Goal: Information Seeking & Learning: Learn about a topic

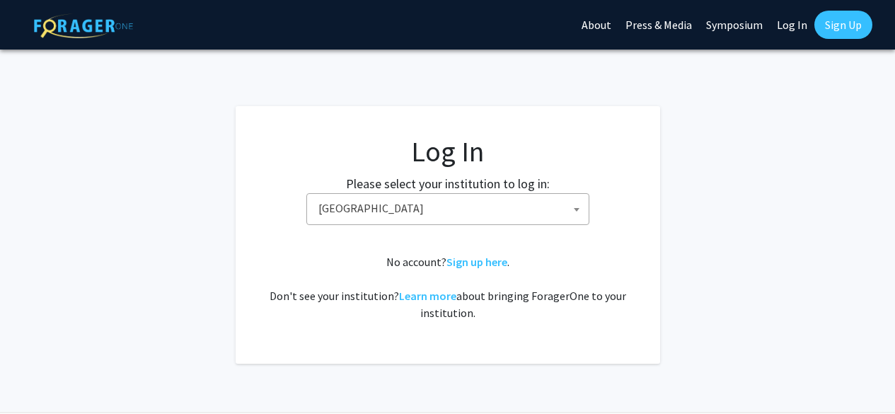
select select "6"
click at [509, 248] on fg-card-body "Log In Please select your institution to log in: [GEOGRAPHIC_DATA] [GEOGRAPHIC_…" at bounding box center [448, 234] width 368 height 201
click at [474, 263] on link "Sign up here" at bounding box center [476, 262] width 61 height 14
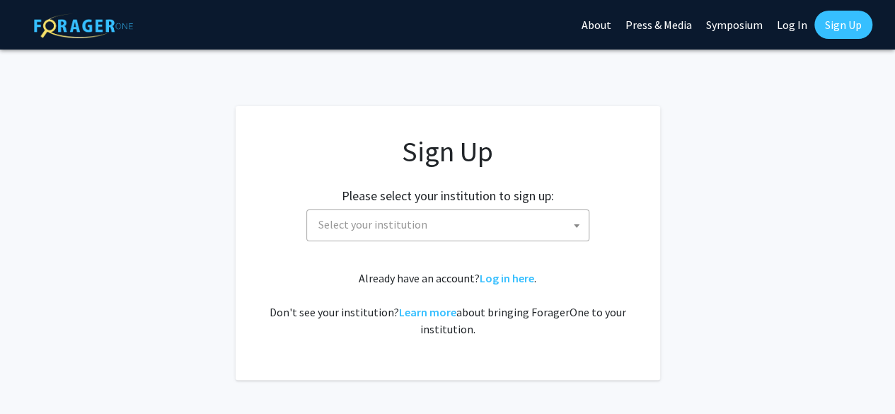
click at [446, 231] on span "Select your institution" at bounding box center [451, 224] width 276 height 29
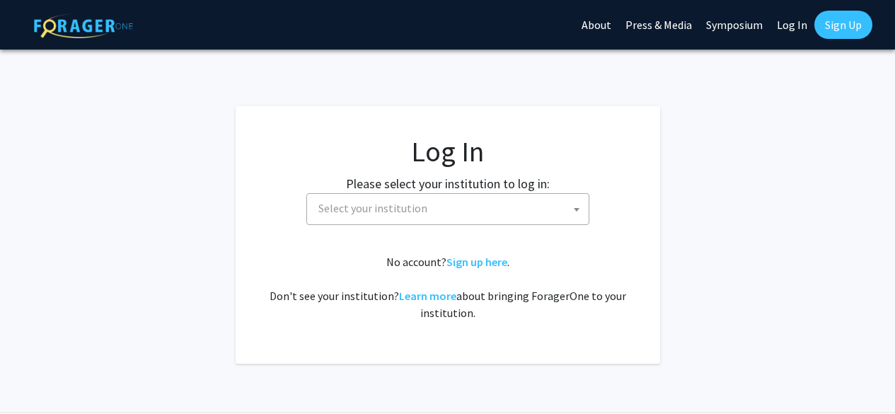
select select
click at [466, 267] on link "Sign up here" at bounding box center [476, 262] width 61 height 14
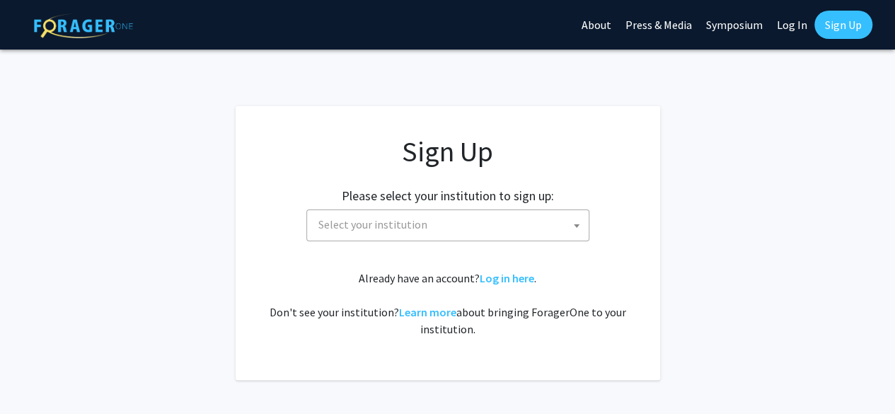
click at [487, 231] on span "Select your institution" at bounding box center [451, 224] width 276 height 29
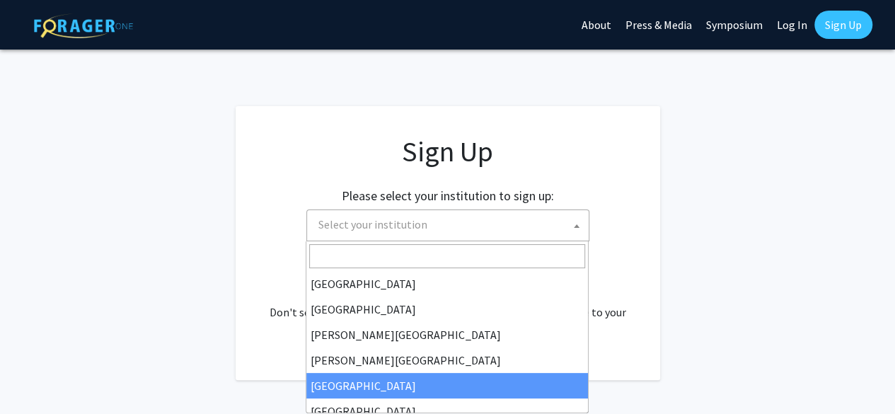
select select "6"
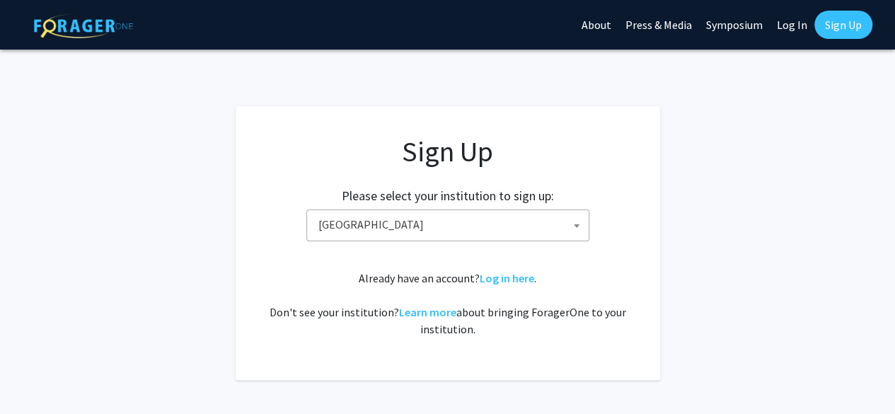
scroll to position [64, 0]
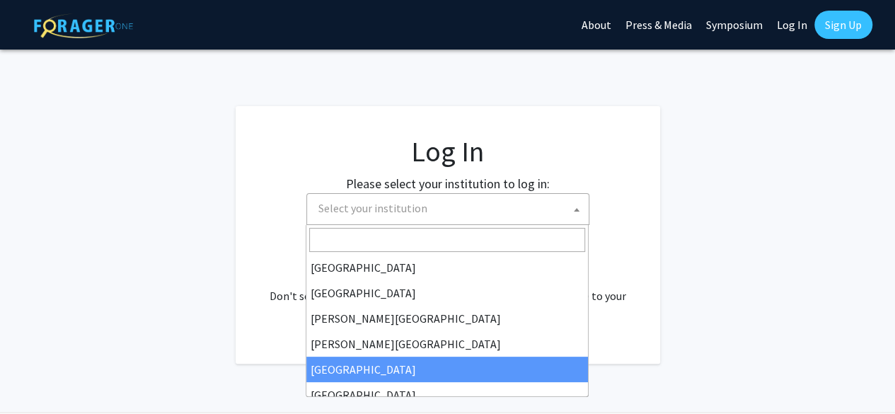
select select "6"
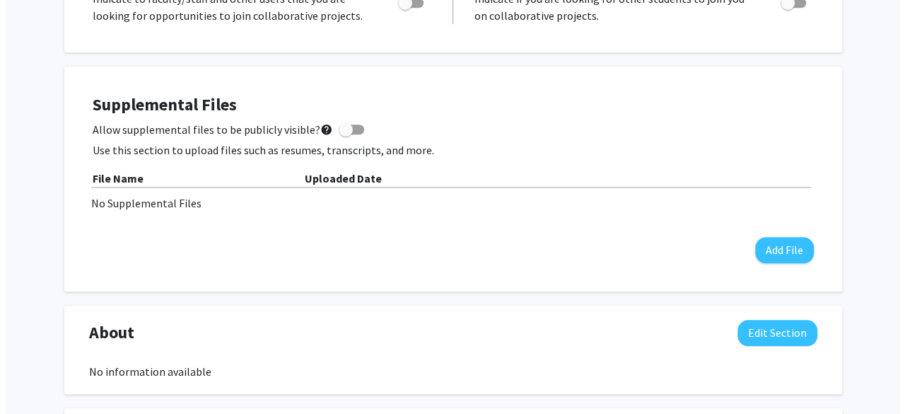
scroll to position [596, 0]
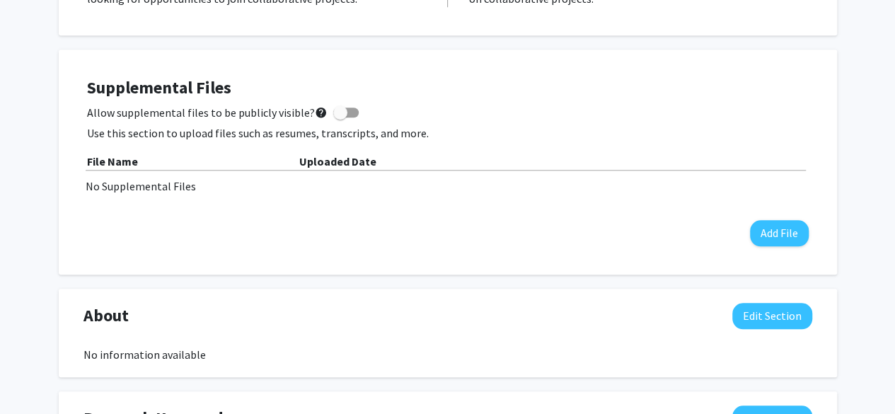
click at [340, 114] on span at bounding box center [340, 112] width 14 height 14
click at [340, 117] on input "Allow supplemental files to be publicly visible? help" at bounding box center [340, 117] width 1 height 1
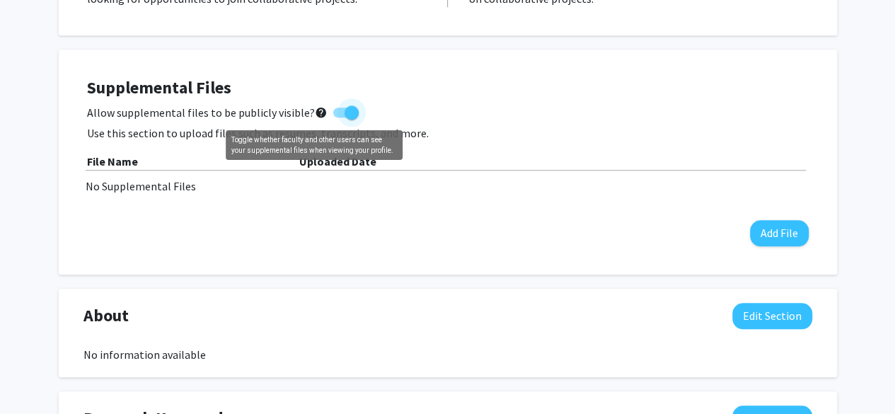
click at [317, 115] on mat-icon "help" at bounding box center [321, 112] width 13 height 17
click at [340, 117] on input "Allow supplemental files to be publicly visible? help" at bounding box center [340, 117] width 1 height 1
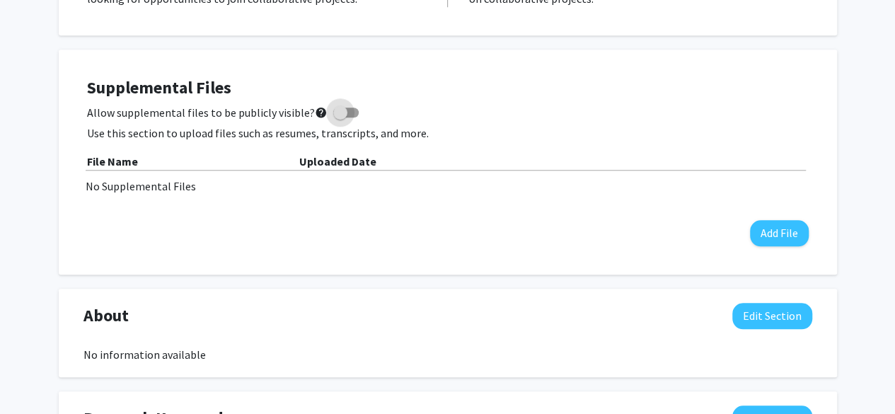
click at [317, 115] on mat-icon "help" at bounding box center [321, 112] width 13 height 17
click at [340, 117] on input "Allow supplemental files to be publicly visible? help" at bounding box center [340, 117] width 1 height 1
click at [335, 111] on span at bounding box center [345, 113] width 25 height 10
click at [340, 117] on input "Allow supplemental files to be publicly visible? help" at bounding box center [340, 117] width 1 height 1
checkbox input "false"
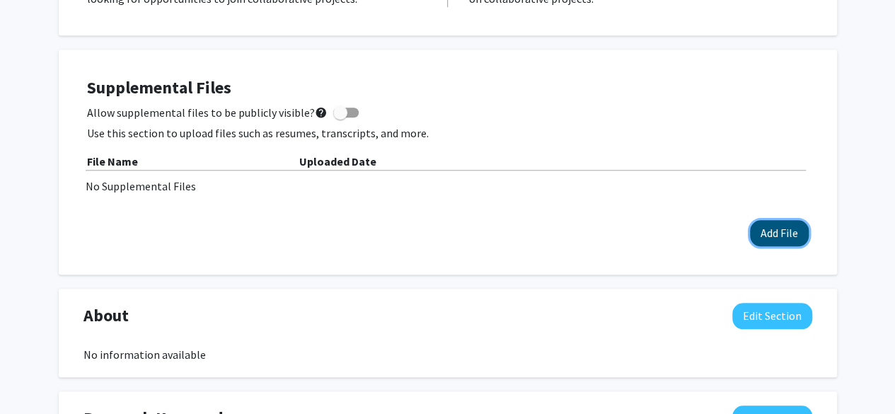
click at [787, 234] on button "Add File" at bounding box center [779, 233] width 59 height 26
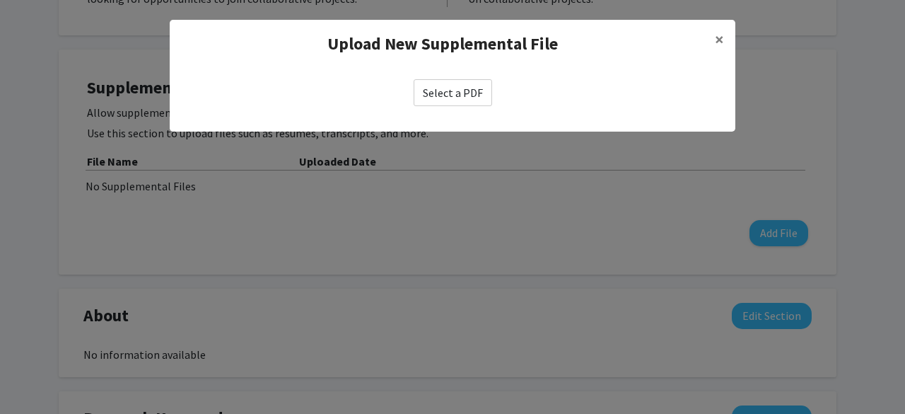
click at [465, 95] on label "Select a PDF" at bounding box center [453, 92] width 79 height 27
click at [0, 0] on input "Select a PDF" at bounding box center [0, 0] width 0 height 0
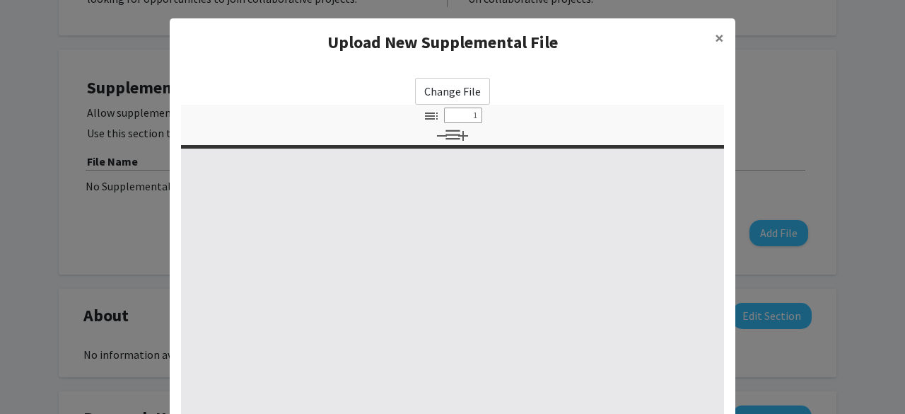
scroll to position [99, 0]
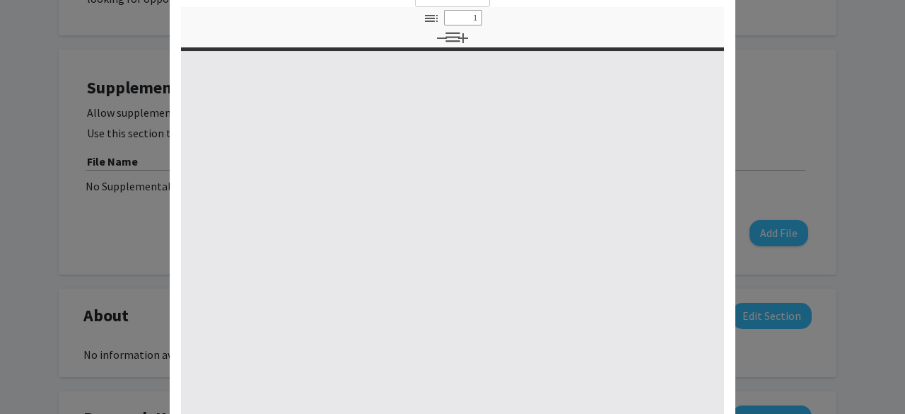
drag, startPoint x: 679, startPoint y: 281, endPoint x: 591, endPoint y: 320, distance: 96.6
click at [591, 320] on div at bounding box center [452, 240] width 543 height 381
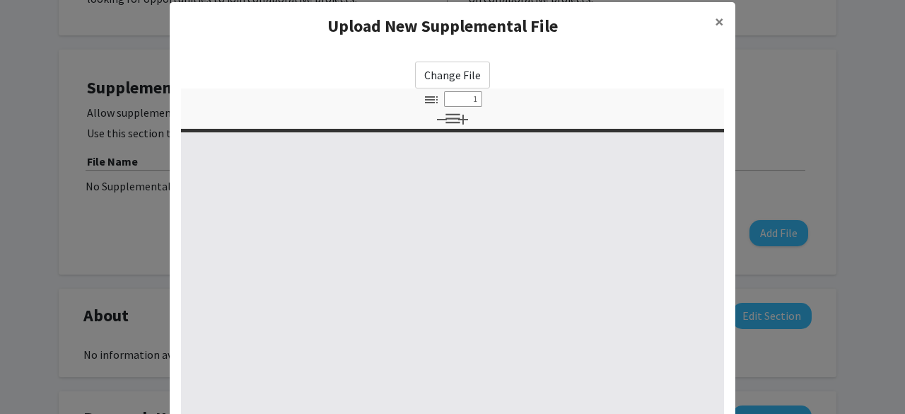
scroll to position [14, 0]
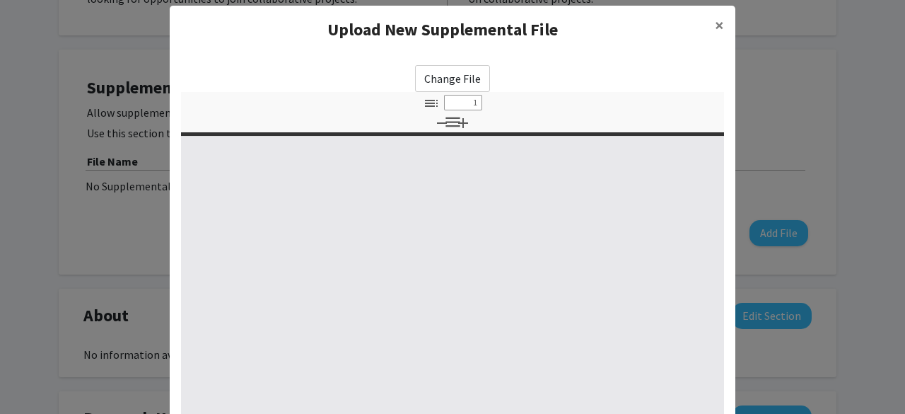
click at [435, 78] on label "Change File" at bounding box center [452, 78] width 75 height 27
click at [0, 0] on input "Change File" at bounding box center [0, 0] width 0 height 0
click at [458, 73] on label "Change File" at bounding box center [452, 78] width 75 height 27
click at [0, 0] on input "Change File" at bounding box center [0, 0] width 0 height 0
select select "custom"
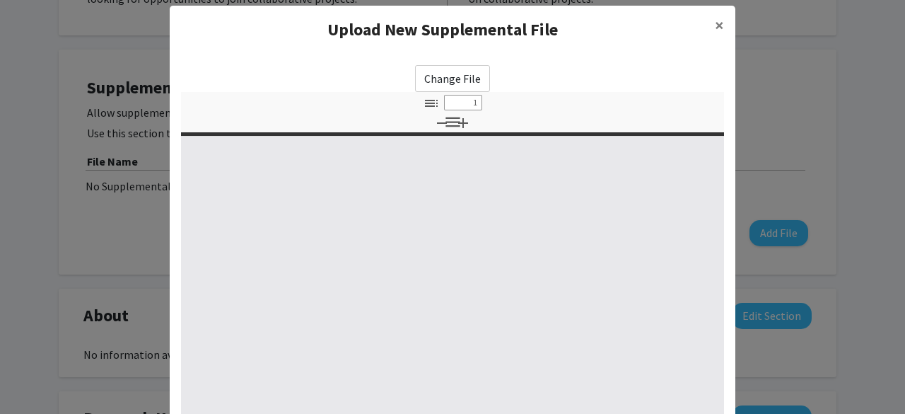
type input "0"
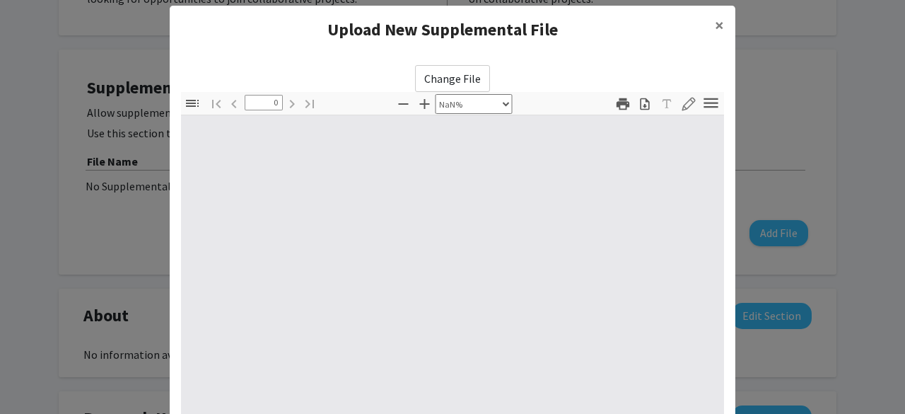
select select "auto"
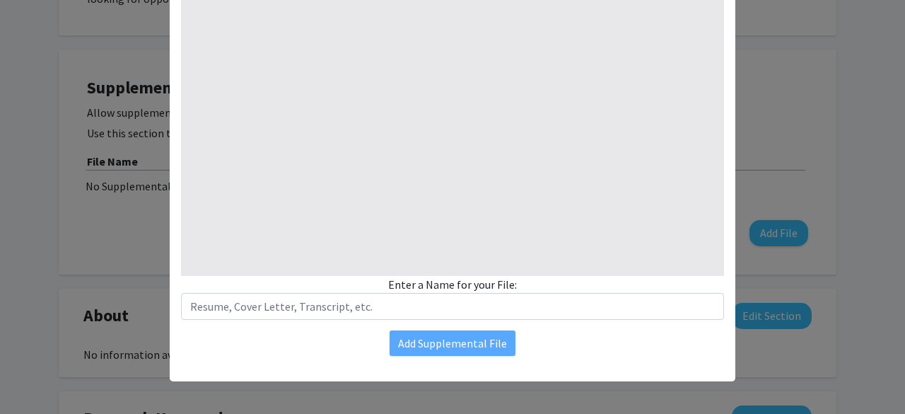
scroll to position [255, 0]
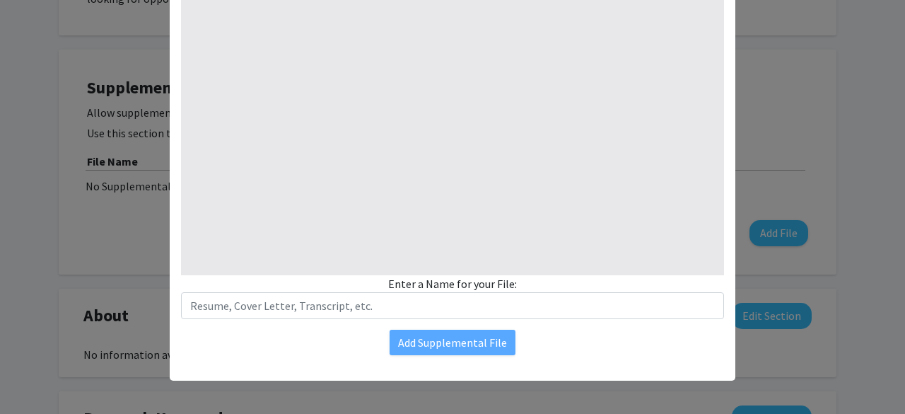
click at [313, 319] on div "Change File Thumbnails Document Outline Attachments Layers Current Outline Item…" at bounding box center [453, 90] width 566 height 554
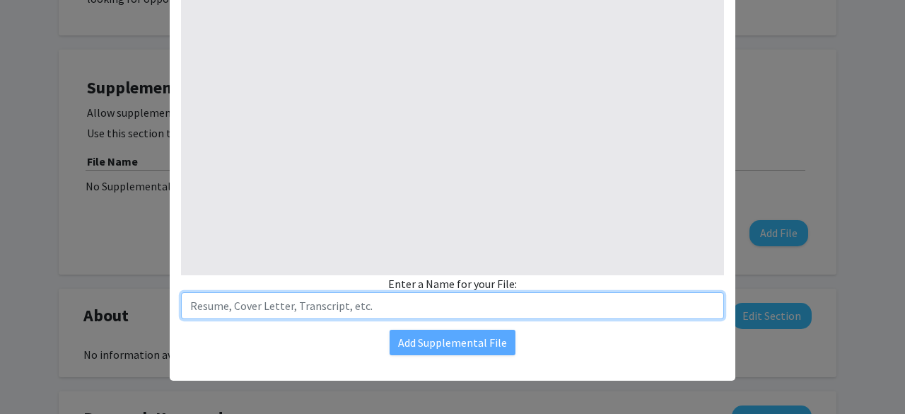
click at [304, 304] on input "text" at bounding box center [452, 305] width 543 height 27
type input "Resume"
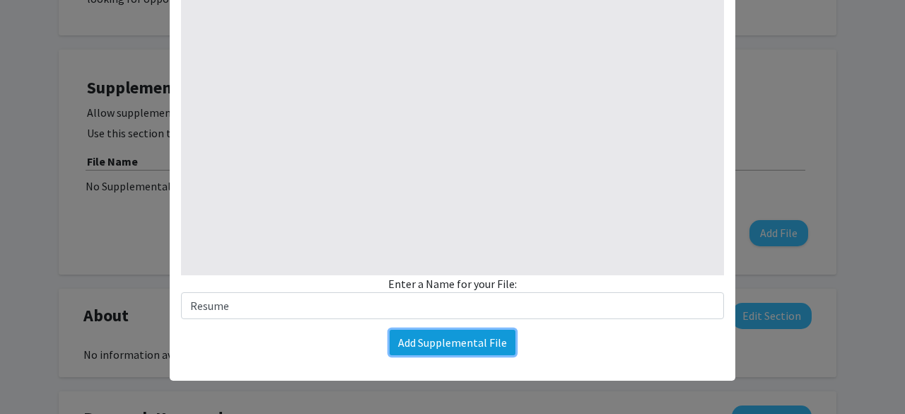
click at [393, 340] on button "Add Supplemental File" at bounding box center [453, 342] width 126 height 25
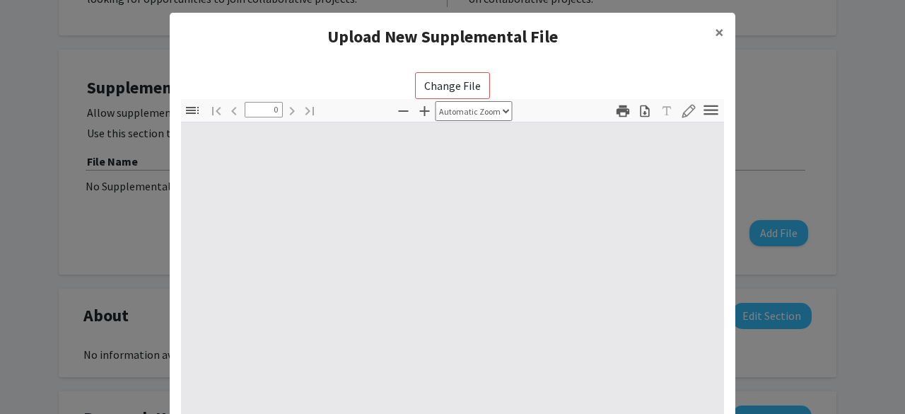
scroll to position [0, 0]
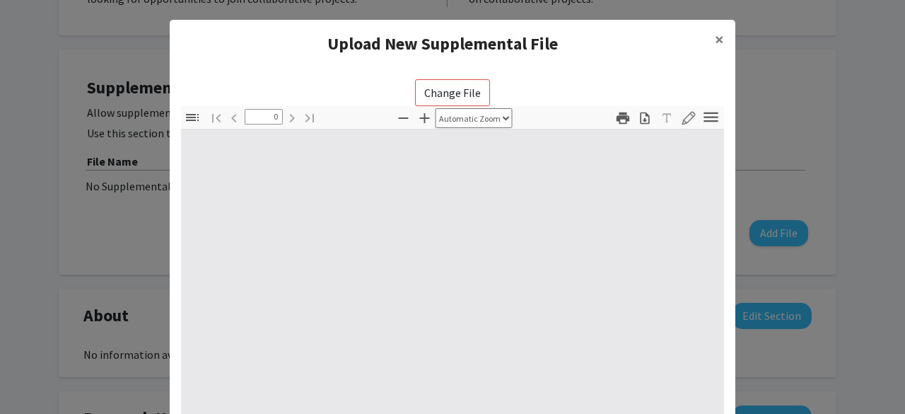
click at [433, 84] on label "Change File" at bounding box center [452, 92] width 75 height 27
click at [0, 0] on input "Change File" at bounding box center [0, 0] width 0 height 0
select select "auto"
type input "1"
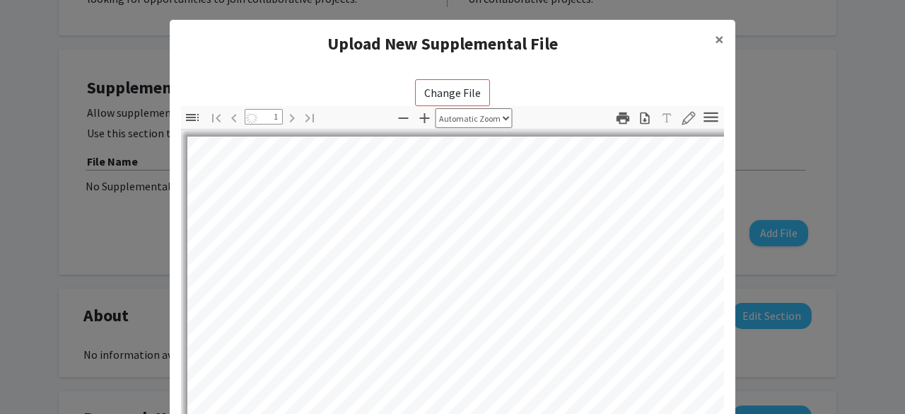
select select "auto"
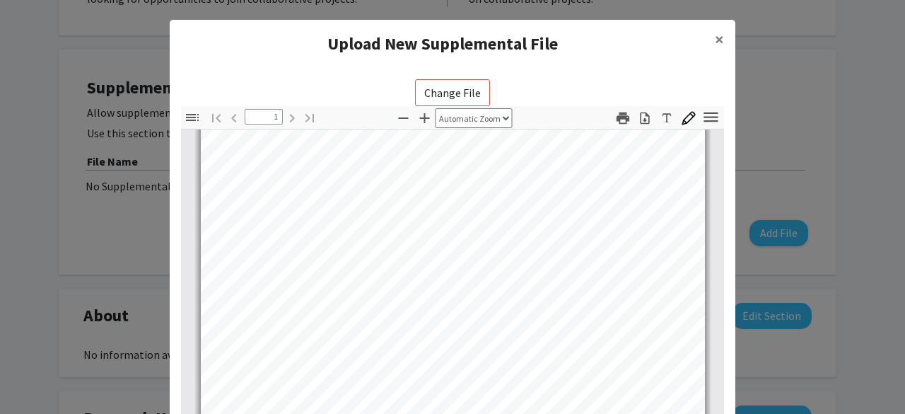
scroll to position [279, 0]
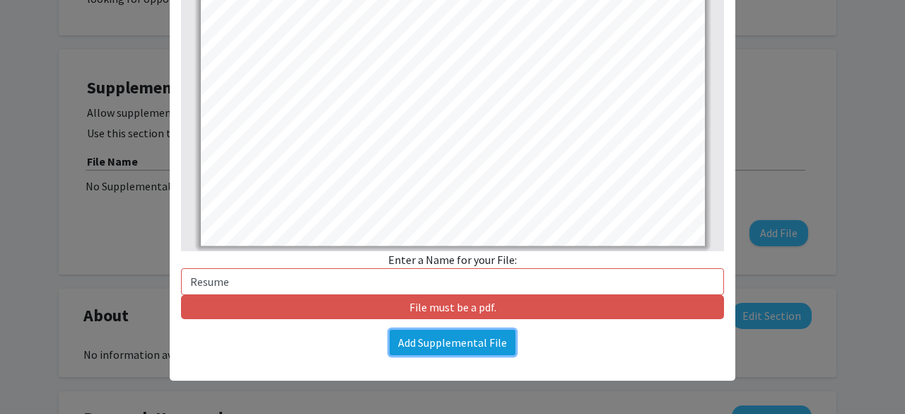
click at [457, 350] on button "Add Supplemental File" at bounding box center [453, 342] width 126 height 25
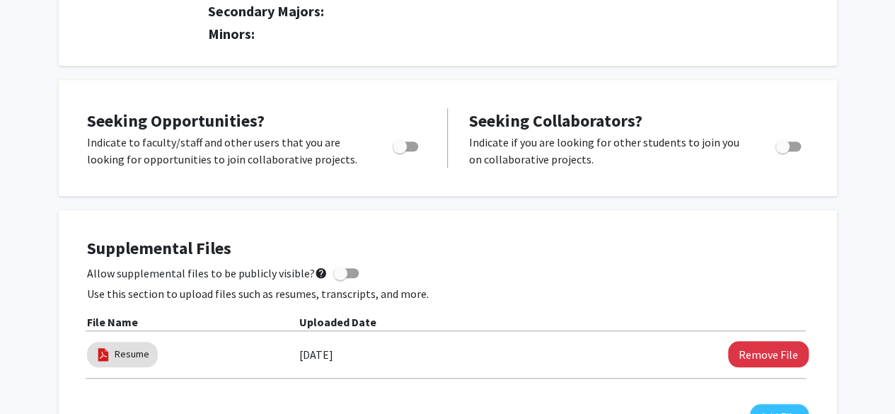
scroll to position [439, 0]
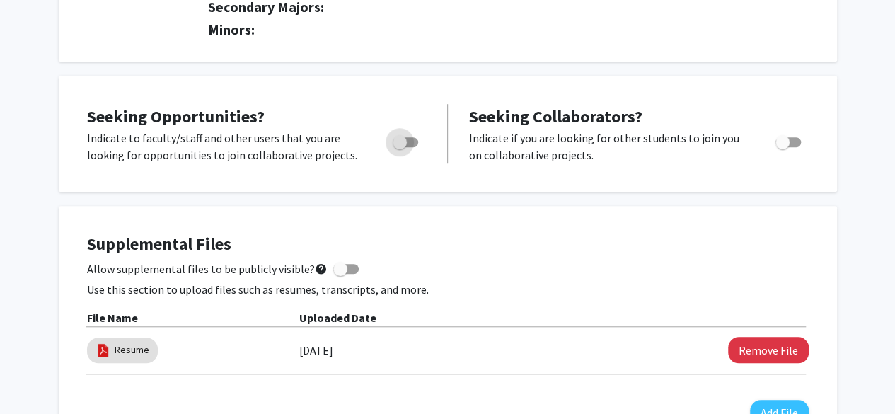
click at [404, 143] on span "Toggle" at bounding box center [400, 142] width 14 height 14
click at [400, 147] on input "Are you actively seeking opportunities?" at bounding box center [399, 147] width 1 height 1
checkbox input "true"
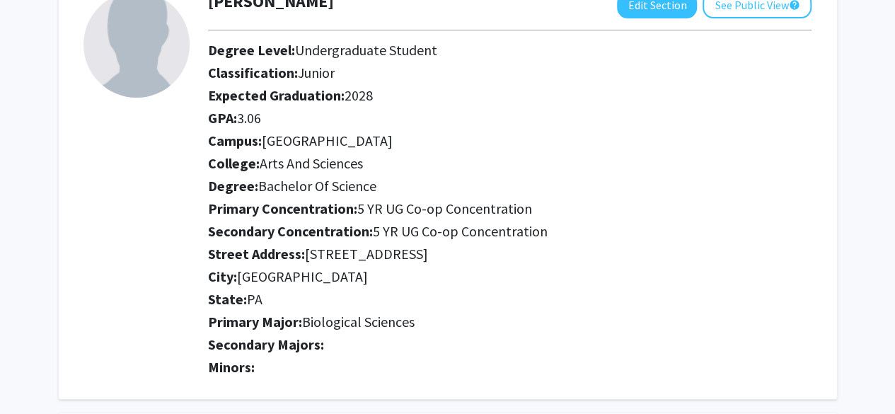
scroll to position [0, 0]
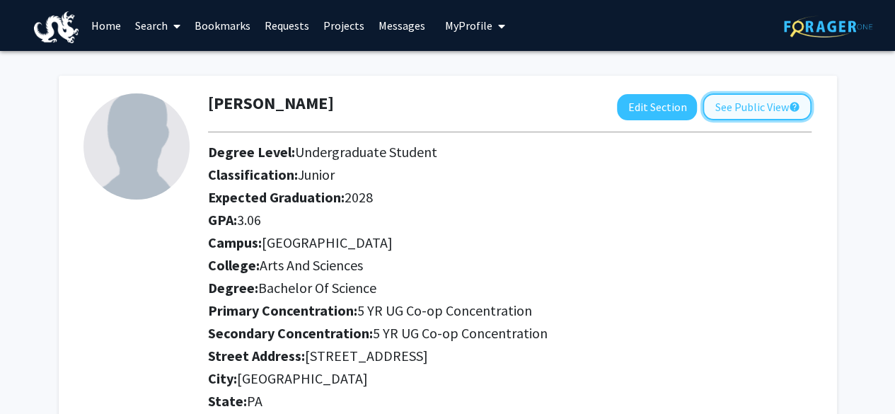
click at [729, 117] on button "See Public View help" at bounding box center [756, 106] width 109 height 27
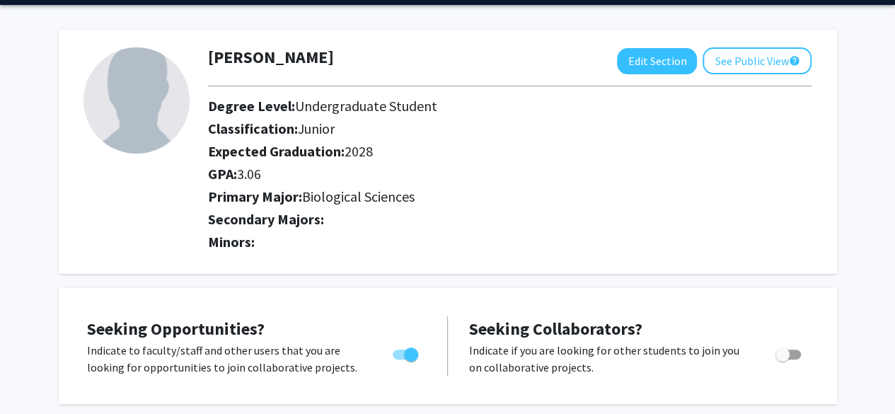
scroll to position [45, 0]
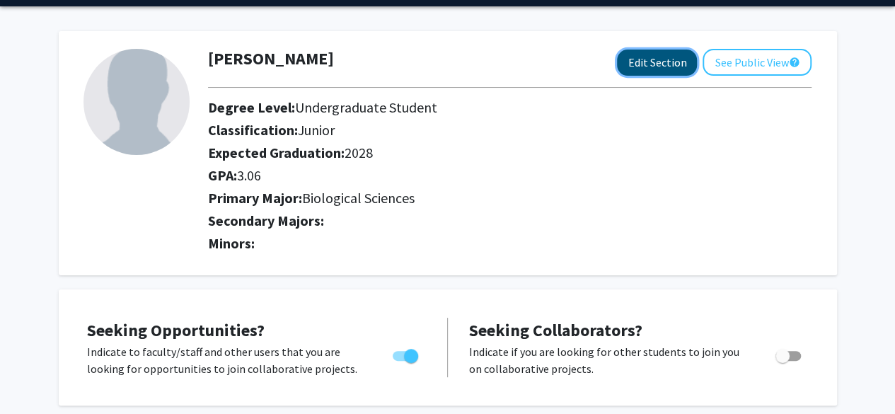
click at [638, 55] on button "Edit Section" at bounding box center [657, 63] width 80 height 26
select select "junior"
select select
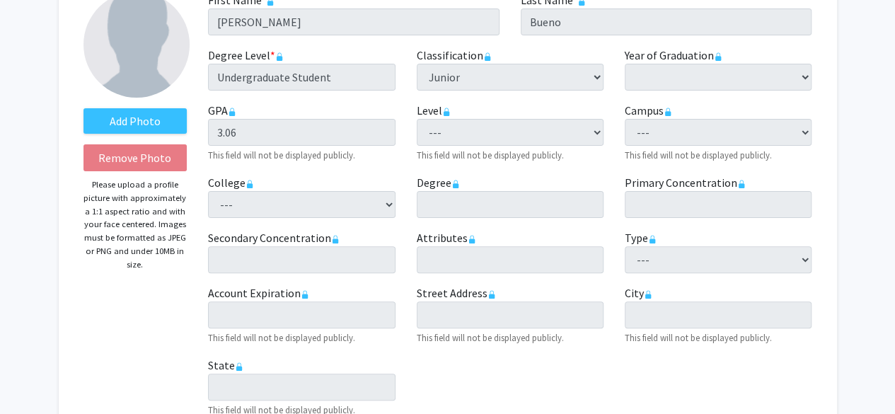
scroll to position [8, 0]
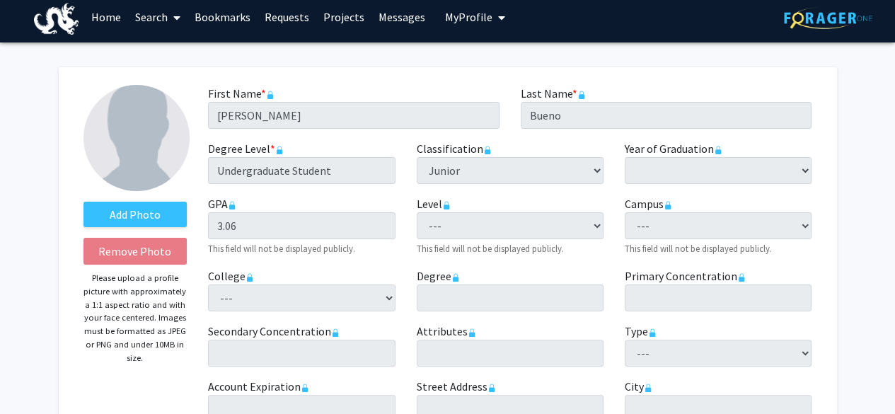
click at [504, 204] on div "Level required --- Undergraduate Quarter Undergraduate Semester This field will…" at bounding box center [510, 225] width 208 height 61
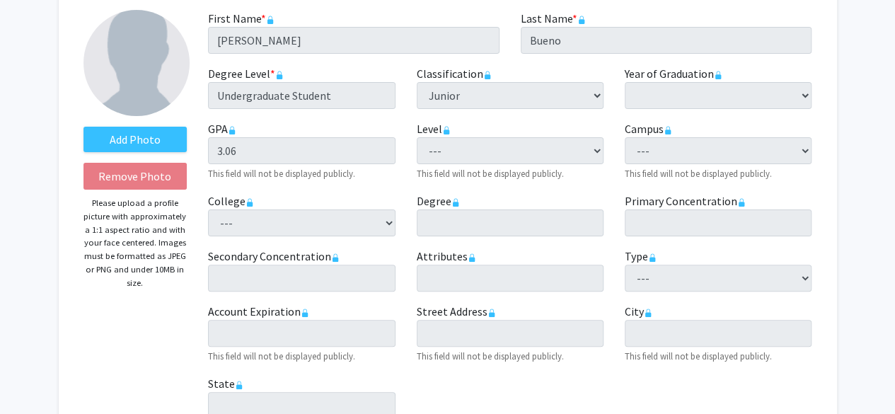
scroll to position [89, 0]
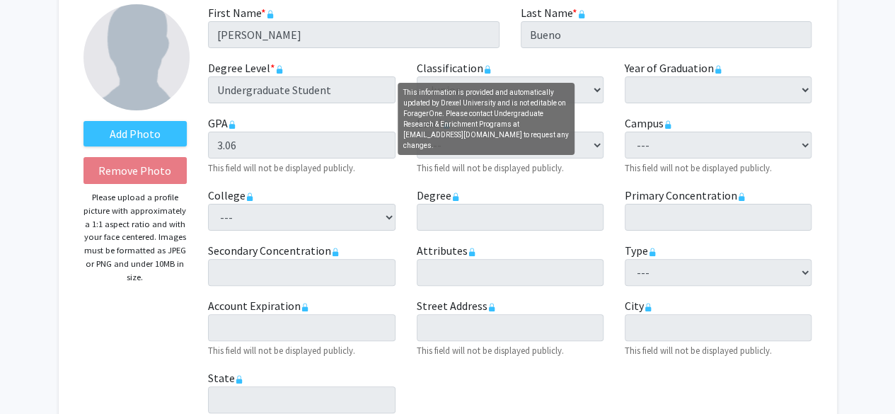
click at [487, 70] on rect "This information is provided and automatically updated by Drexel University and…" at bounding box center [487, 71] width 6 height 5
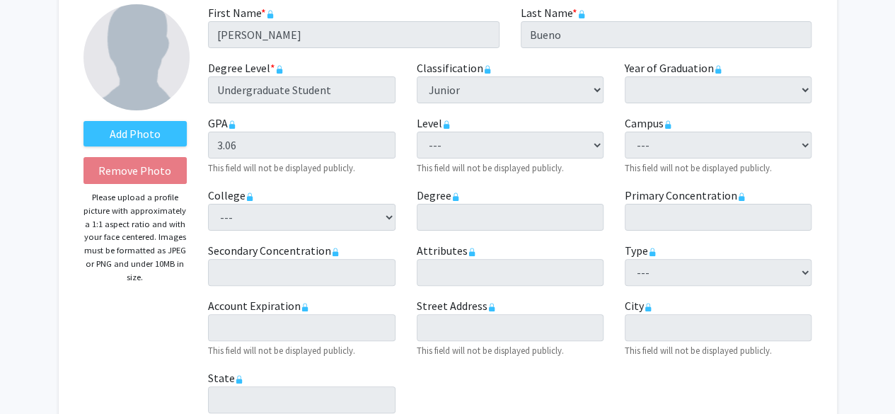
click at [487, 70] on rect "This information is provided and automatically updated by Drexel University and…" at bounding box center [487, 71] width 6 height 5
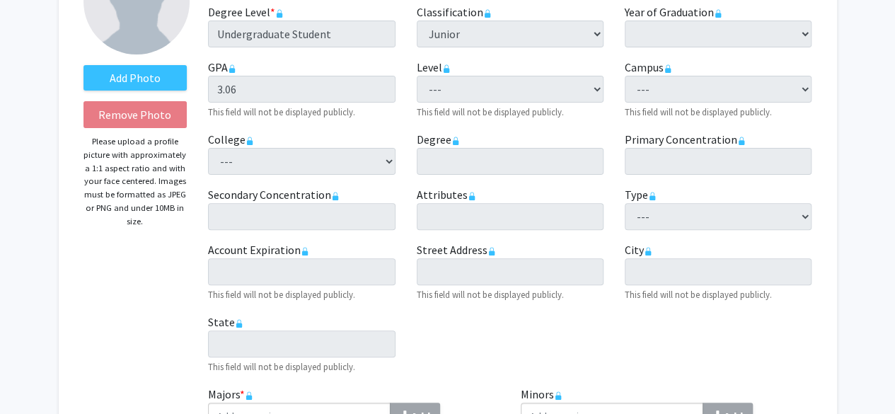
scroll to position [0, 0]
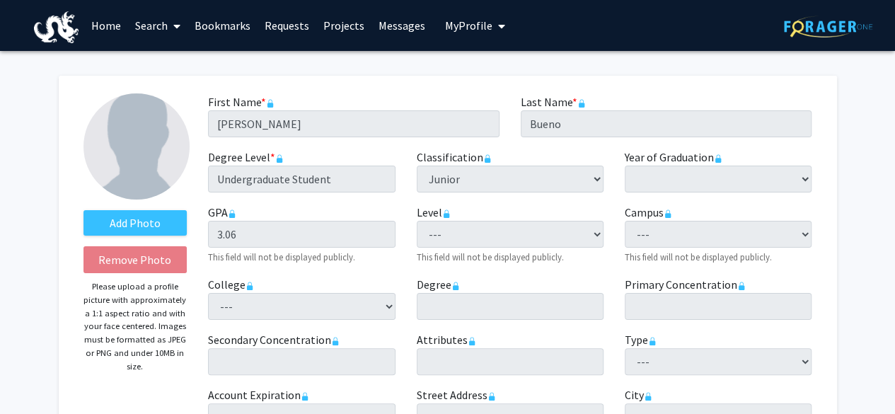
click at [133, 21] on link "Search" at bounding box center [157, 26] width 59 height 50
click at [170, 90] on span "Students" at bounding box center [171, 93] width 86 height 28
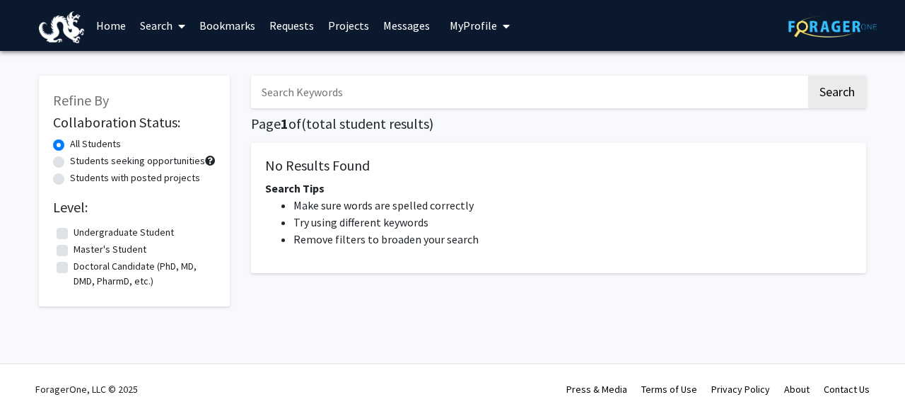
click at [308, 125] on h1 "Page 1 of ( total student results)" at bounding box center [558, 123] width 615 height 17
click at [289, 69] on div "Search Page 1 of ( total student results) No Results Found Search Tips Make sur…" at bounding box center [558, 196] width 637 height 269
click at [291, 87] on input "Search Keywords" at bounding box center [528, 92] width 555 height 33
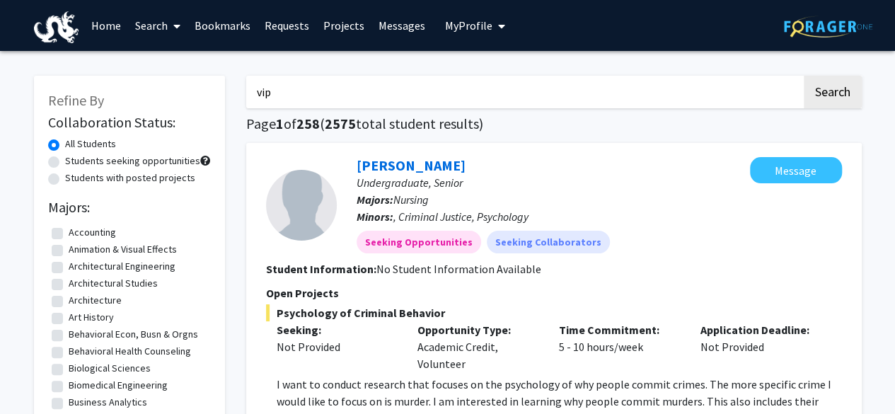
type input "vip"
click at [178, 29] on icon at bounding box center [176, 26] width 7 height 11
click at [158, 79] on span "Students" at bounding box center [171, 93] width 86 height 28
click at [164, 28] on link "Search" at bounding box center [157, 26] width 59 height 50
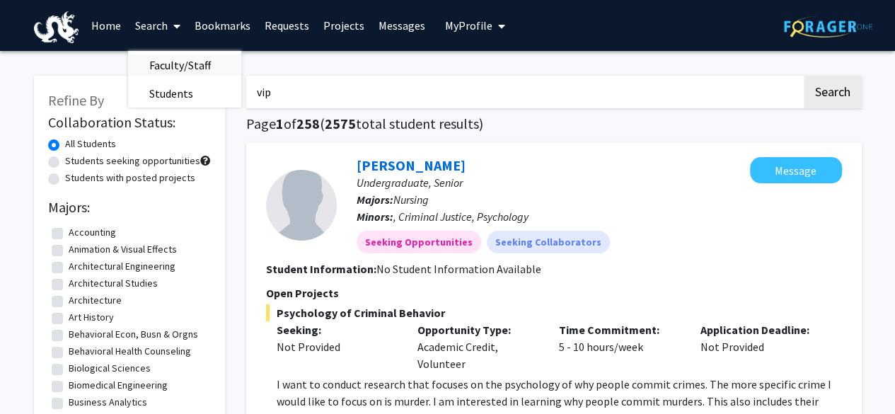
click at [181, 75] on span "Faculty/Staff" at bounding box center [180, 65] width 104 height 28
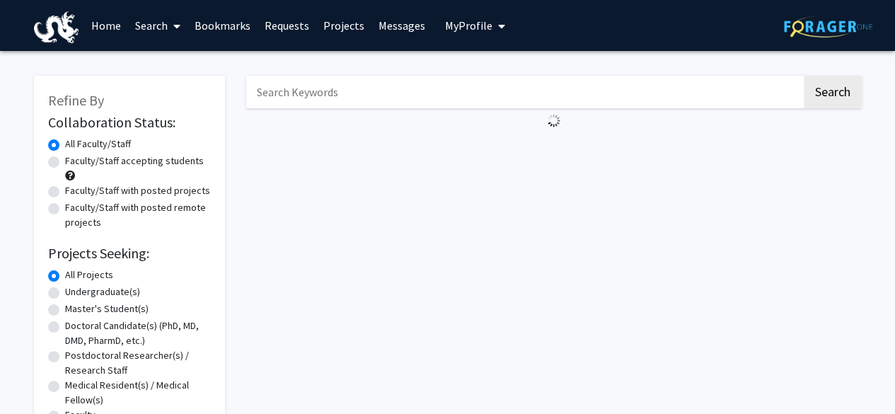
click at [328, 101] on input "Search Keywords" at bounding box center [523, 92] width 555 height 33
type input "vip"
click at [804, 76] on button "Search" at bounding box center [833, 92] width 58 height 33
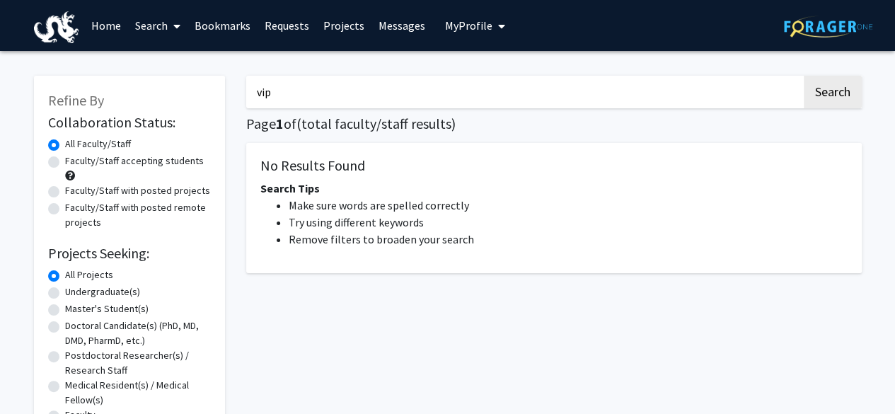
click at [150, 27] on link "Search" at bounding box center [157, 26] width 59 height 50
click at [161, 102] on span "Students" at bounding box center [171, 93] width 86 height 28
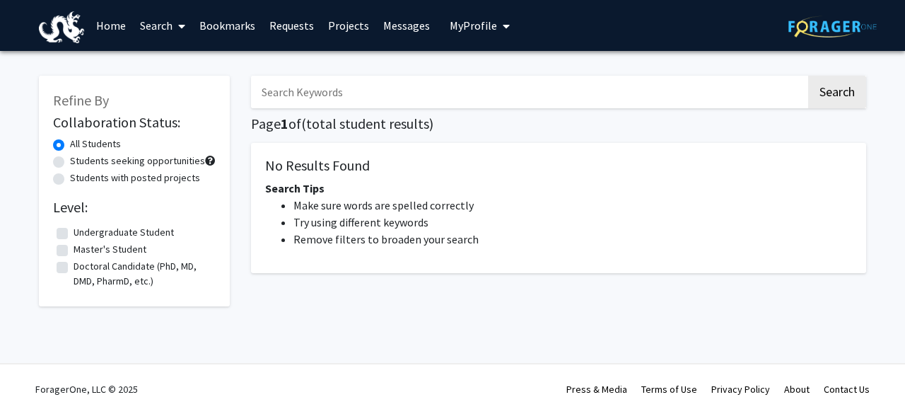
click at [576, 92] on input "Search Keywords" at bounding box center [528, 92] width 555 height 33
type input "vip"
click at [808, 76] on button "Search" at bounding box center [837, 92] width 58 height 33
click at [845, 98] on button "Search" at bounding box center [837, 92] width 58 height 33
click at [845, 103] on button "Search" at bounding box center [837, 92] width 58 height 33
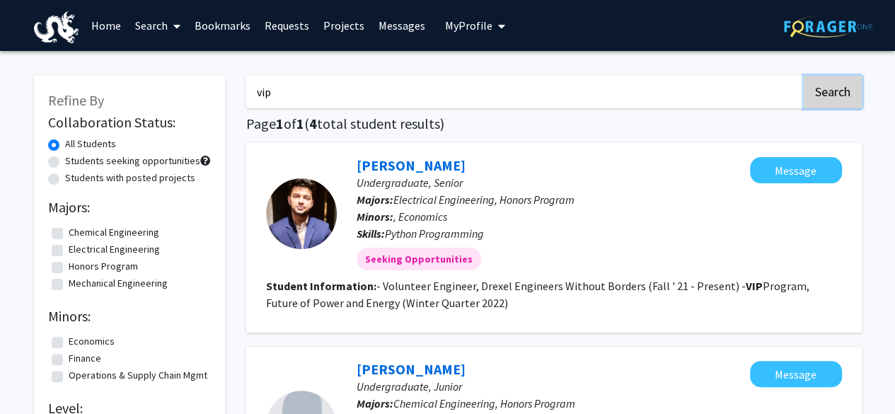
click at [845, 103] on button "Search" at bounding box center [833, 92] width 58 height 33
click at [167, 28] on link "Search" at bounding box center [157, 26] width 59 height 50
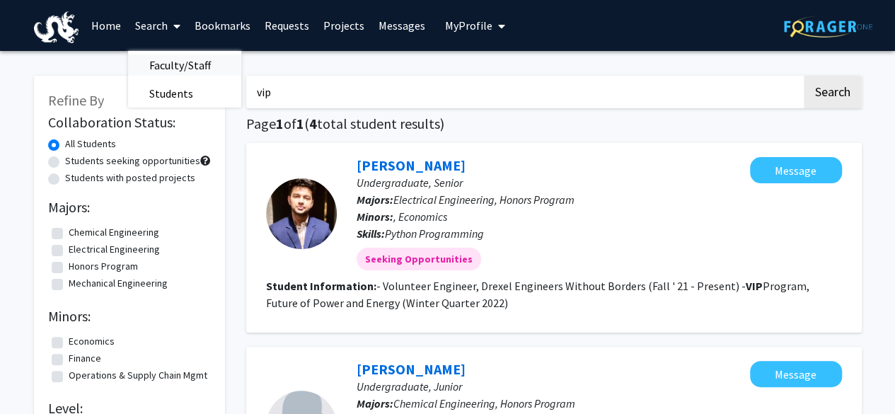
click at [161, 63] on span "Faculty/Staff" at bounding box center [180, 65] width 104 height 28
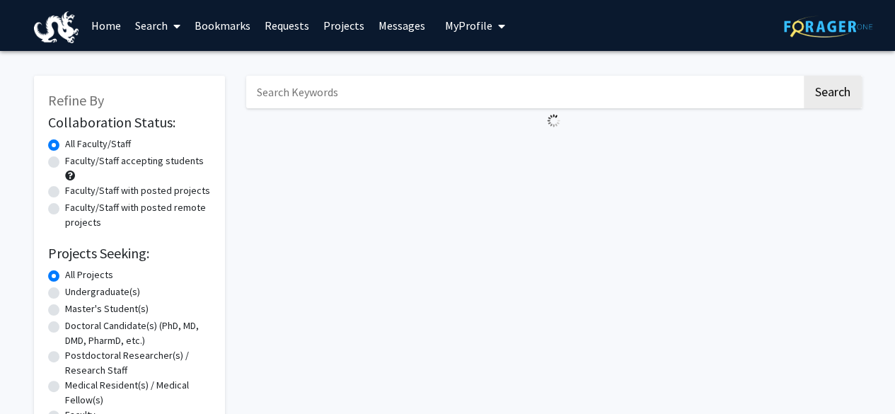
click at [613, 86] on input "Search Keywords" at bounding box center [523, 92] width 555 height 33
type input "vip"
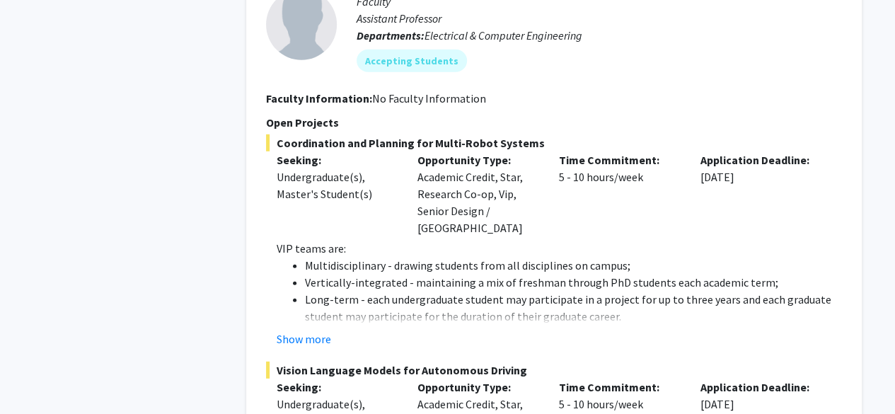
scroll to position [1982, 0]
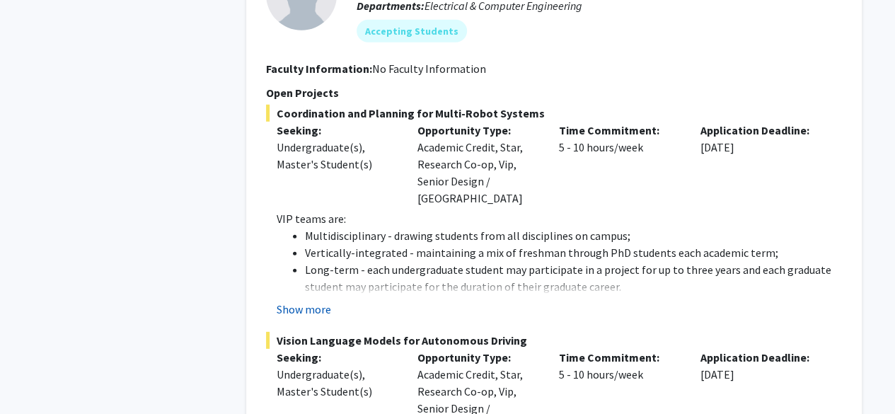
click at [286, 301] on button "Show more" at bounding box center [304, 309] width 54 height 17
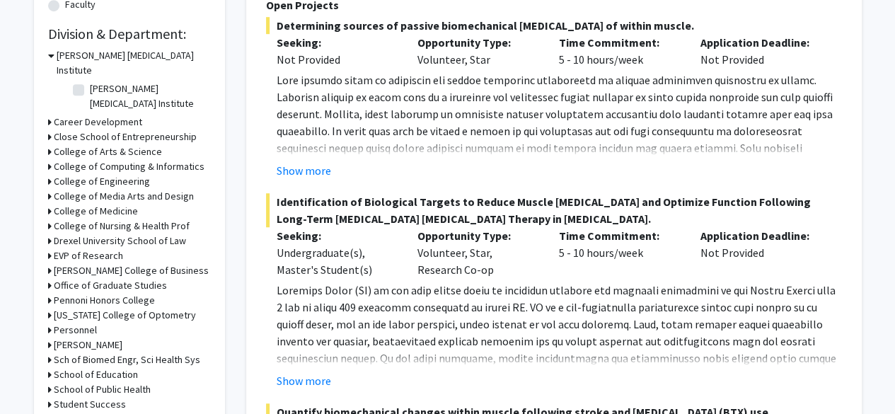
scroll to position [412, 0]
